Goal: Find contact information

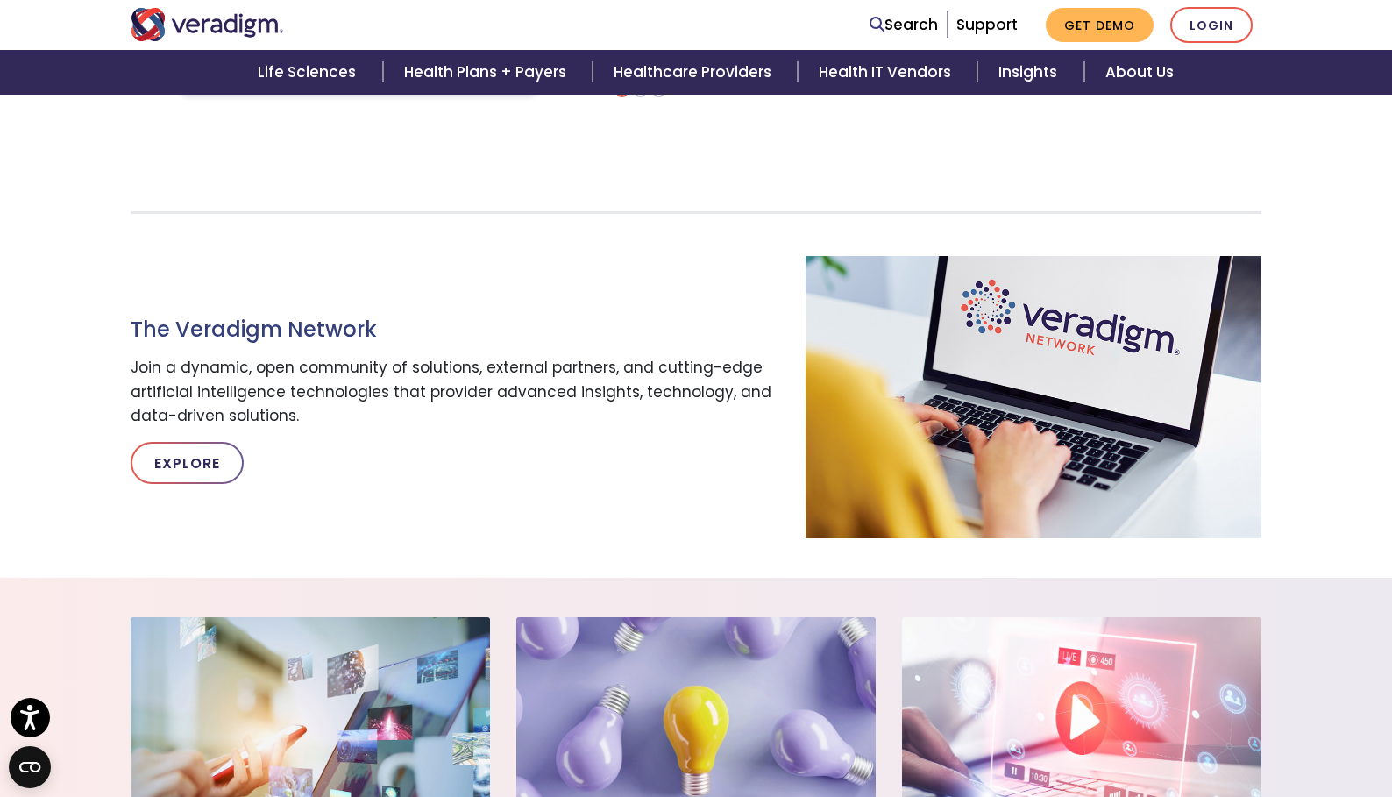
scroll to position [1753, 0]
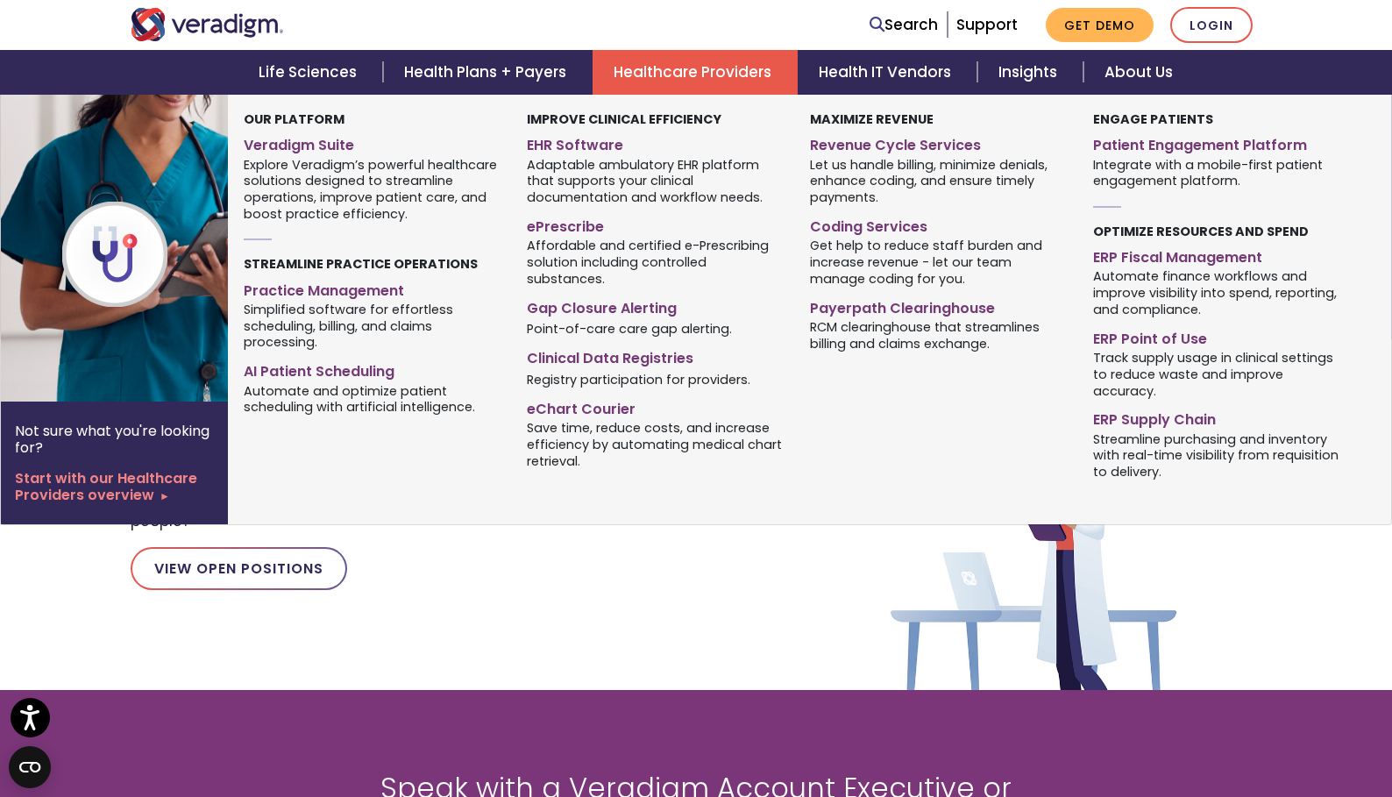
click at [710, 55] on link "Healthcare Providers" at bounding box center [695, 72] width 205 height 45
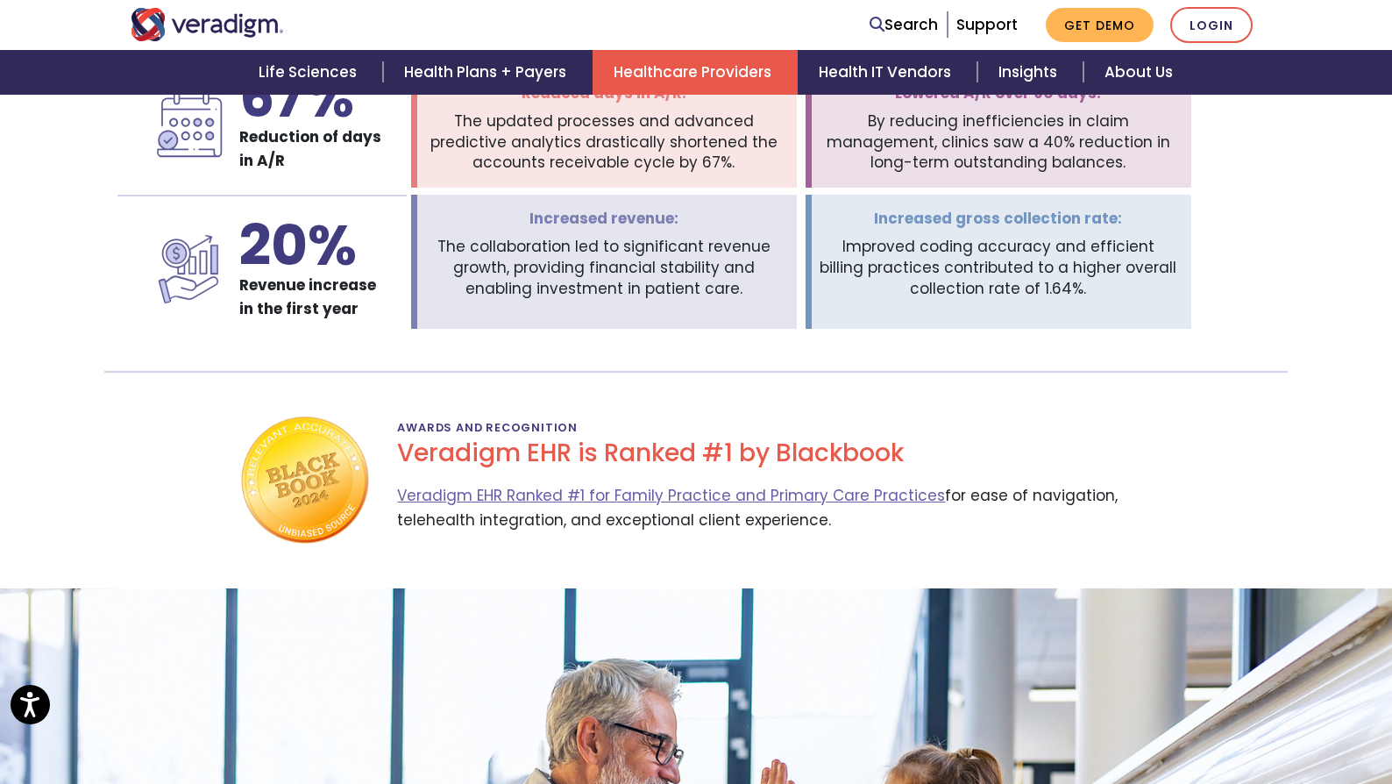
scroll to position [3664, 0]
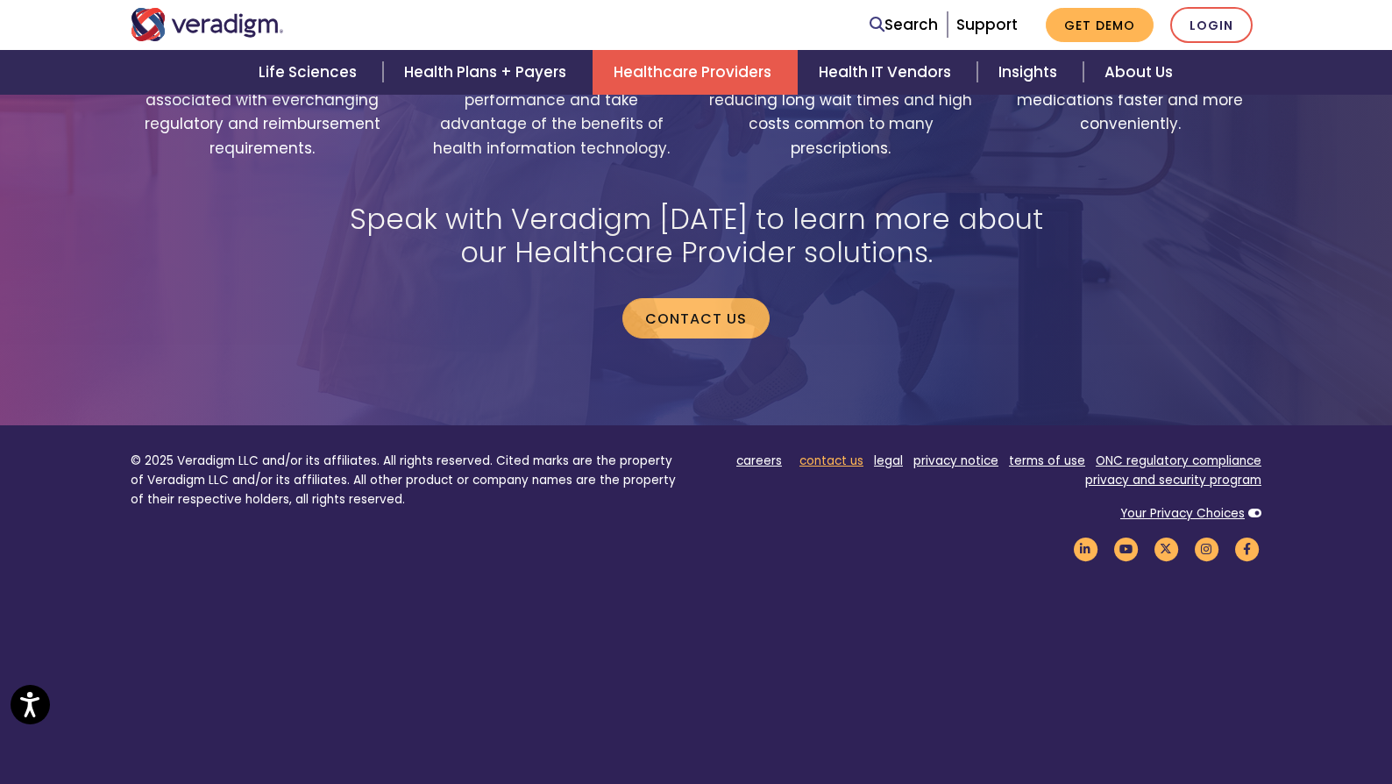
click at [835, 452] on link "contact us" at bounding box center [831, 460] width 64 height 17
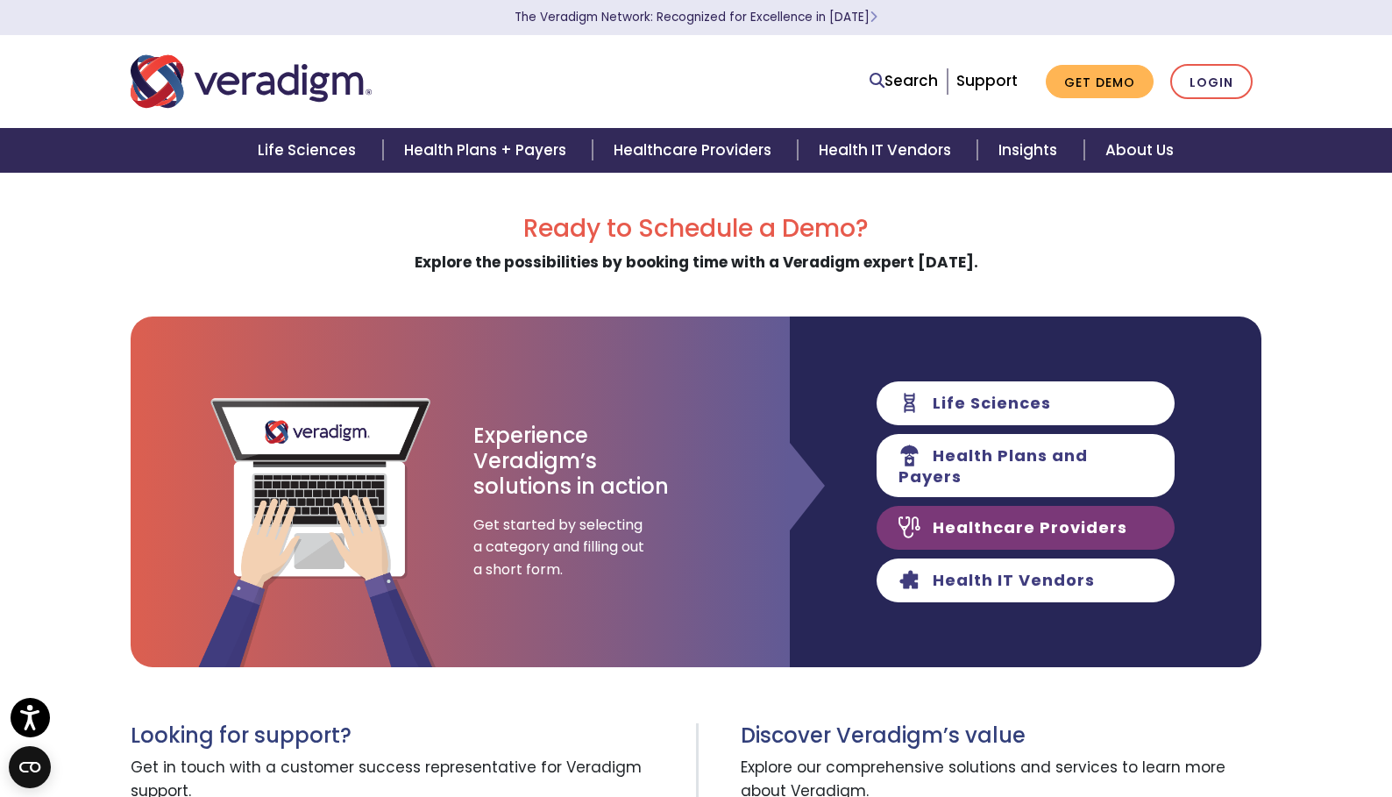
click at [998, 517] on link "Healthcare Providers" at bounding box center [1026, 528] width 298 height 44
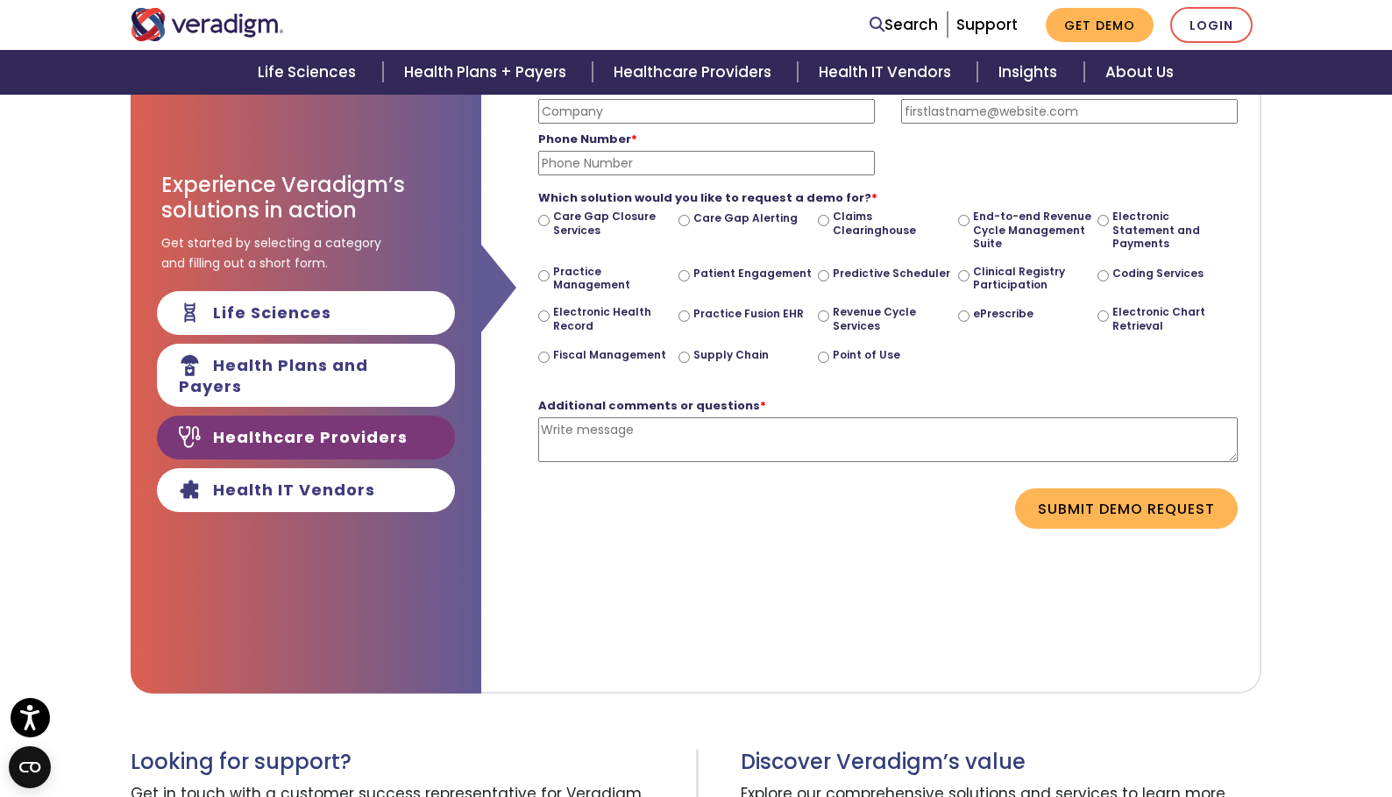
scroll to position [351, 0]
